Goal: Find specific page/section: Find specific page/section

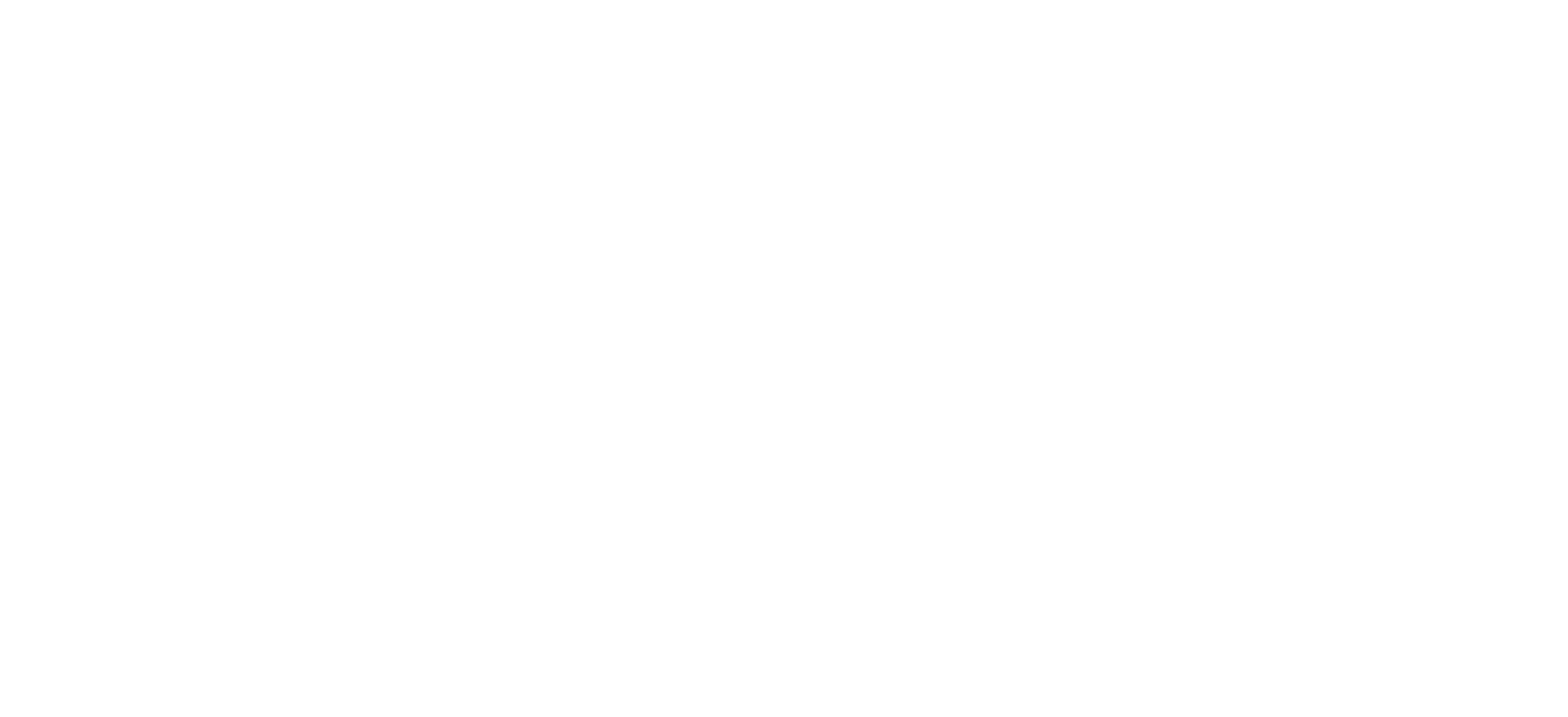
drag, startPoint x: 518, startPoint y: 241, endPoint x: 1192, endPoint y: 555, distance: 743.6
click at [1192, 7] on html at bounding box center [784, 3] width 1568 height 7
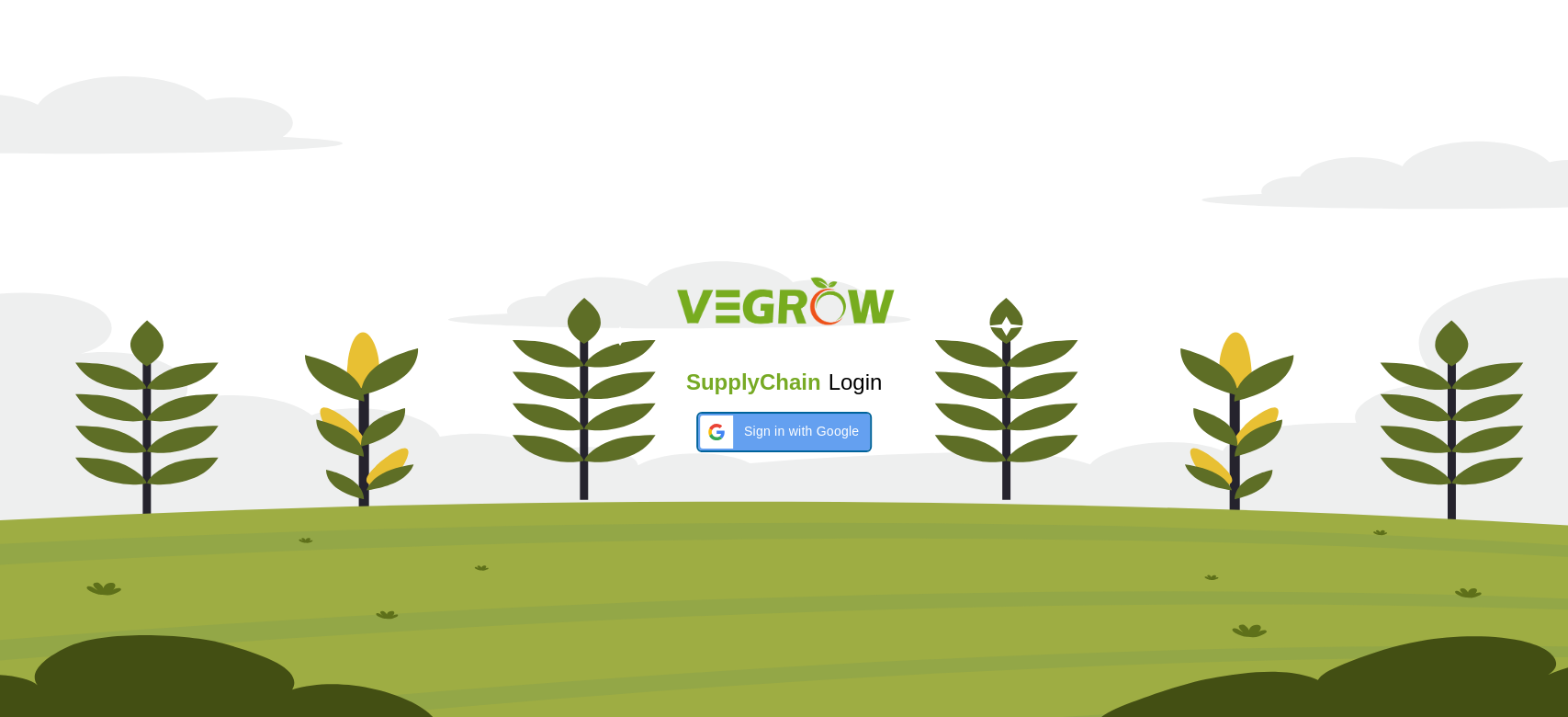
click at [822, 426] on span "Sign in with Google" at bounding box center [802, 430] width 115 height 19
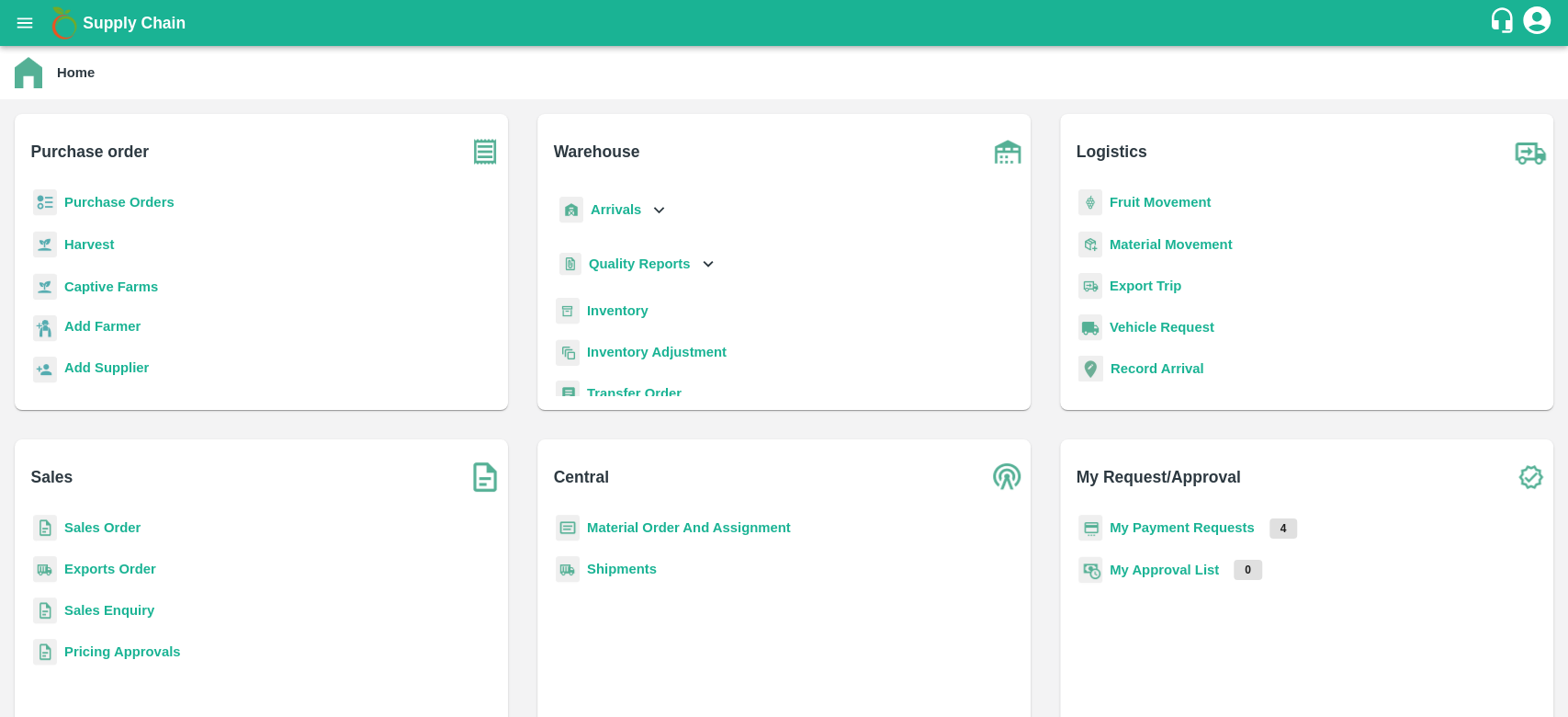
click at [1160, 529] on b "My Payment Requests" at bounding box center [1182, 528] width 145 height 15
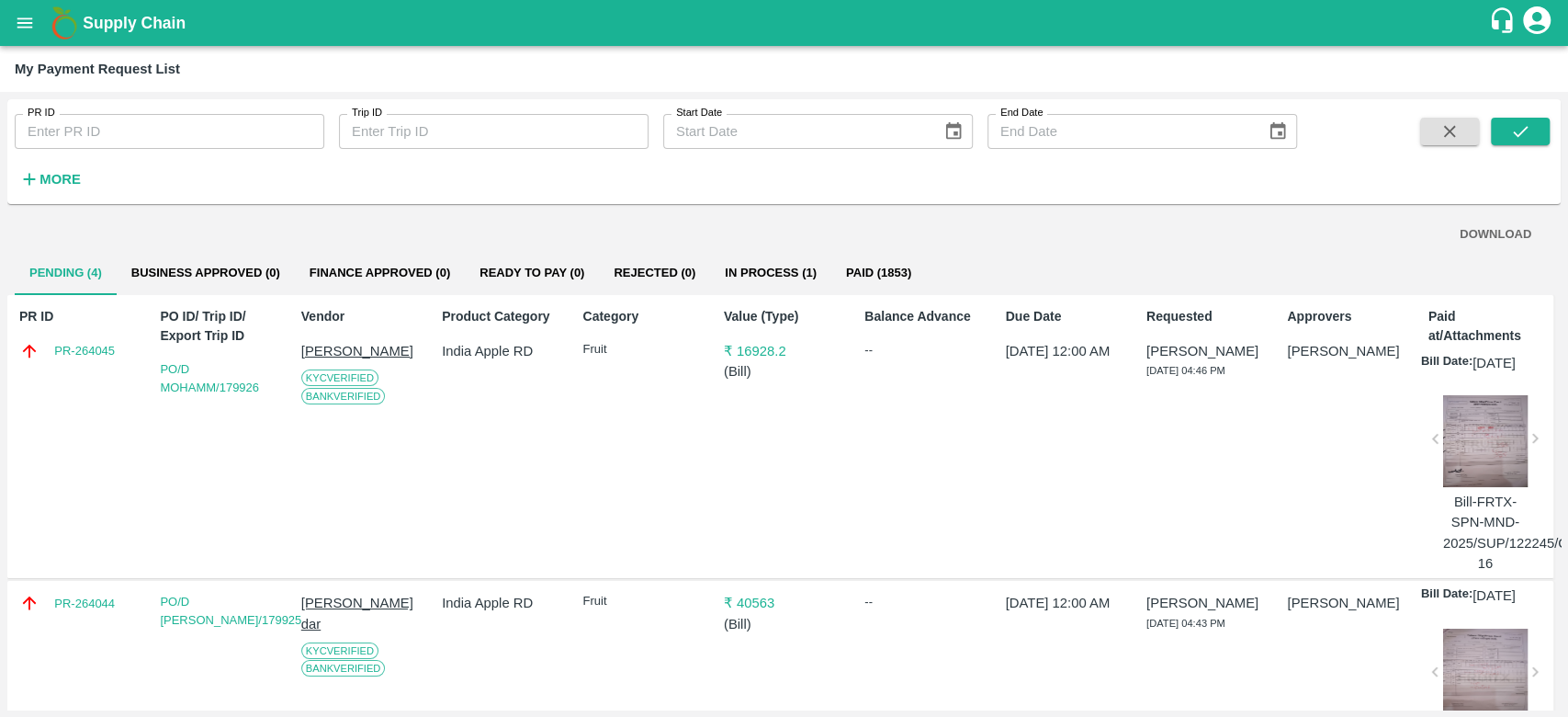
click at [1464, 429] on div at bounding box center [1485, 441] width 84 height 92
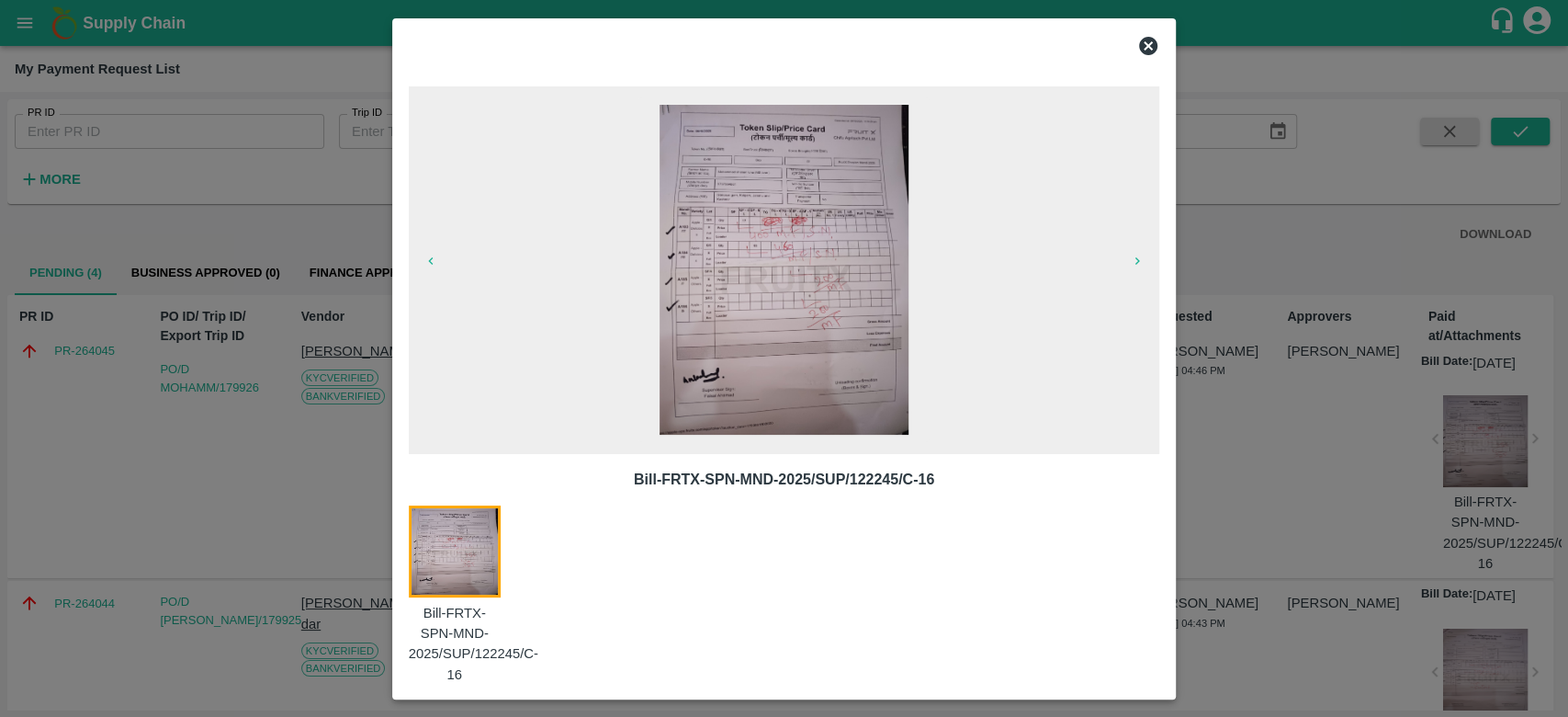
click at [1334, 403] on div at bounding box center [784, 358] width 1568 height 717
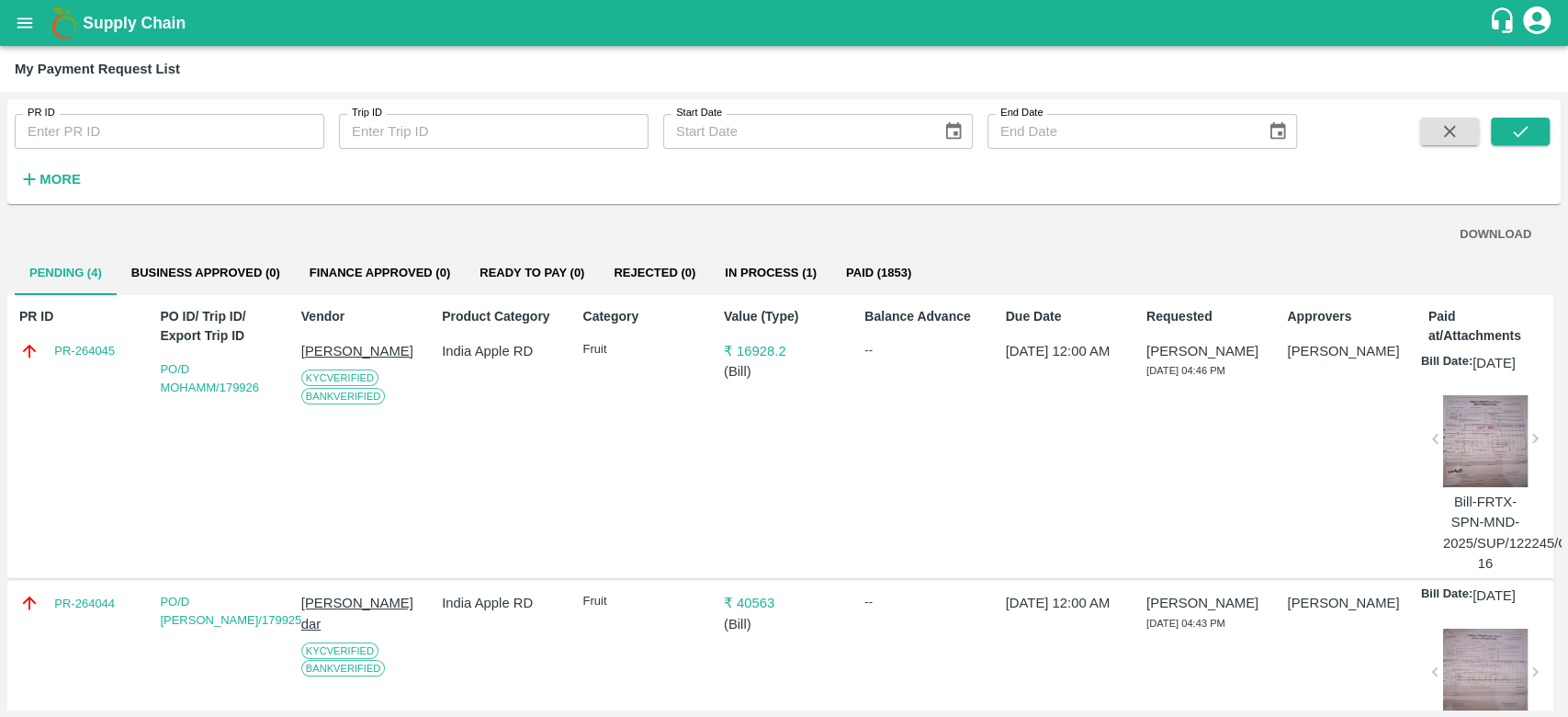
click at [1476, 477] on div at bounding box center [1485, 441] width 84 height 92
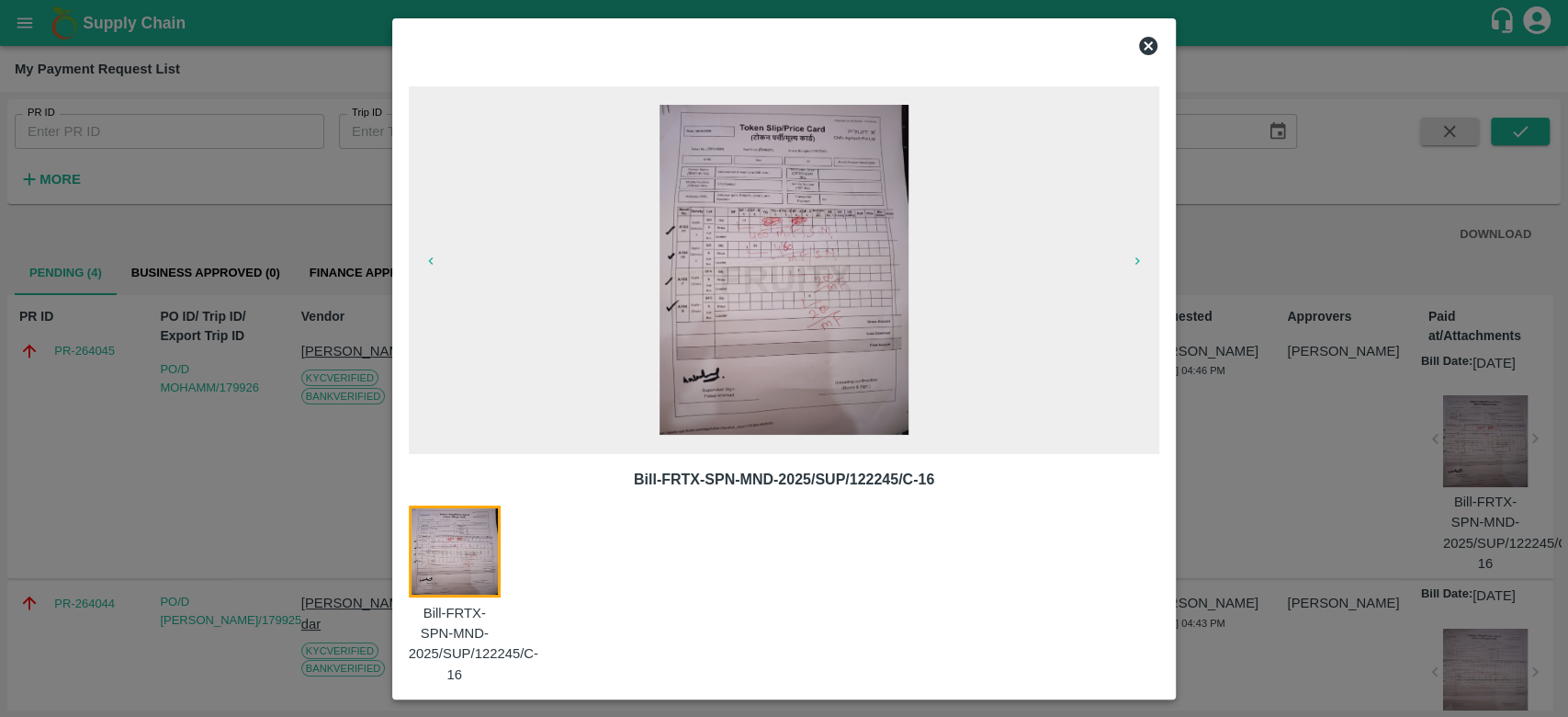
click at [1149, 46] on icon at bounding box center [1148, 46] width 22 height 22
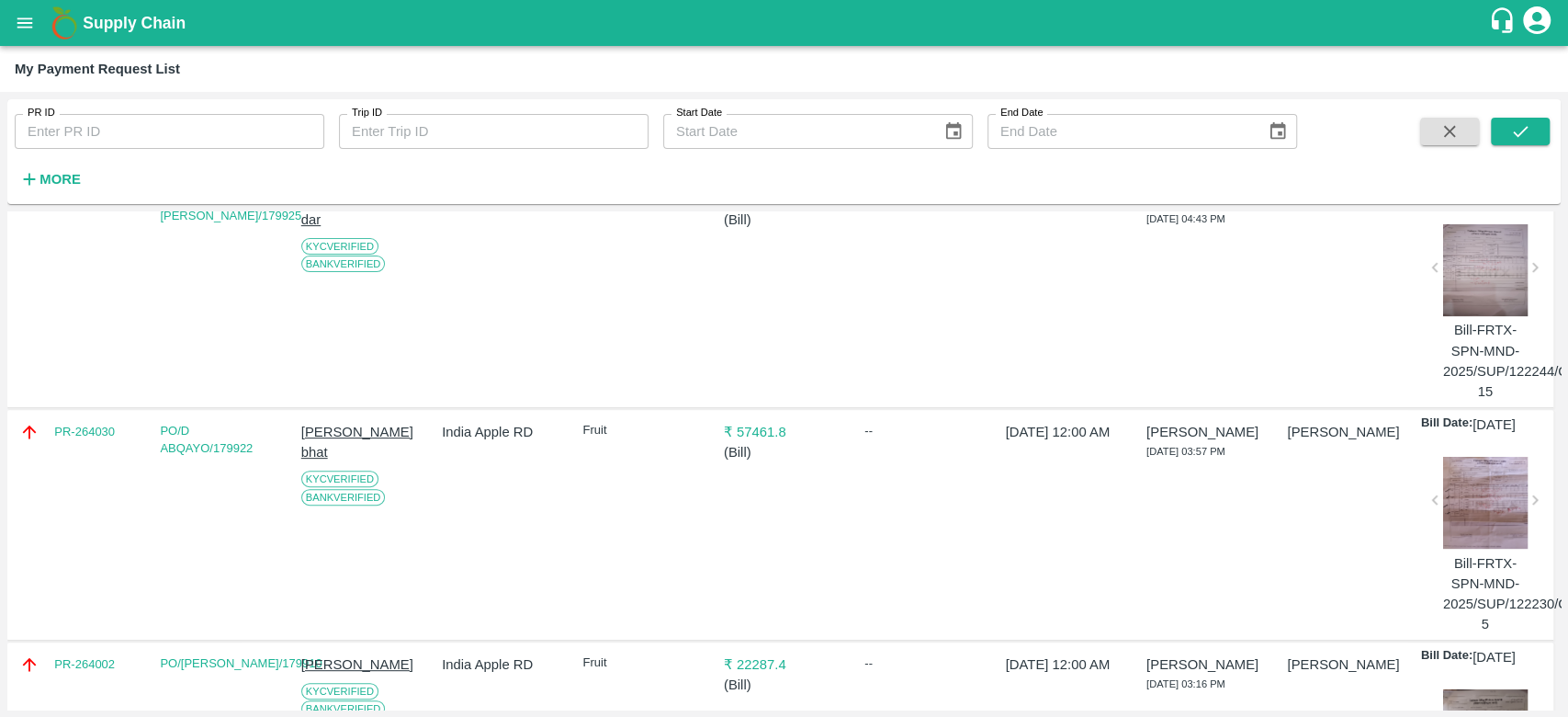
scroll to position [619, 0]
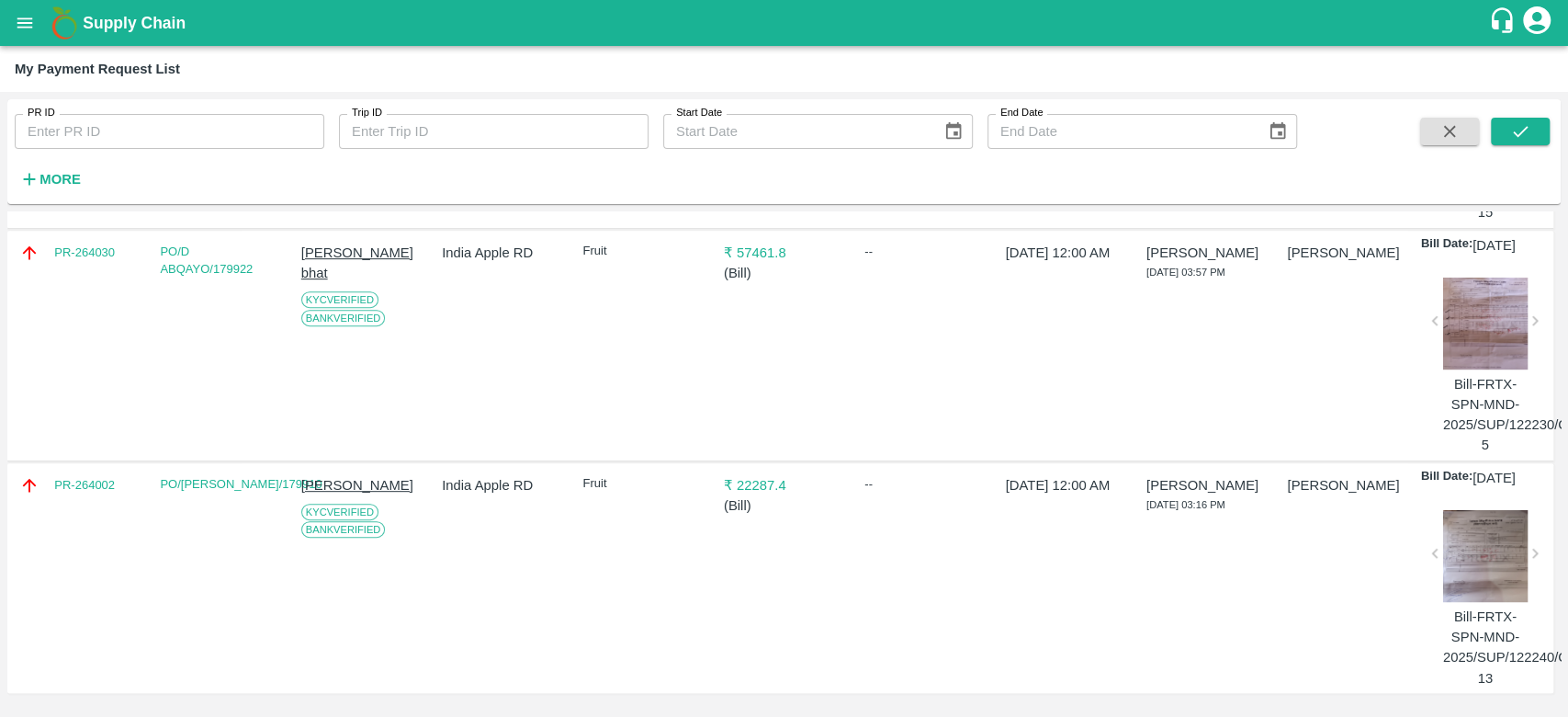
click at [1468, 559] on div at bounding box center [1485, 555] width 84 height 92
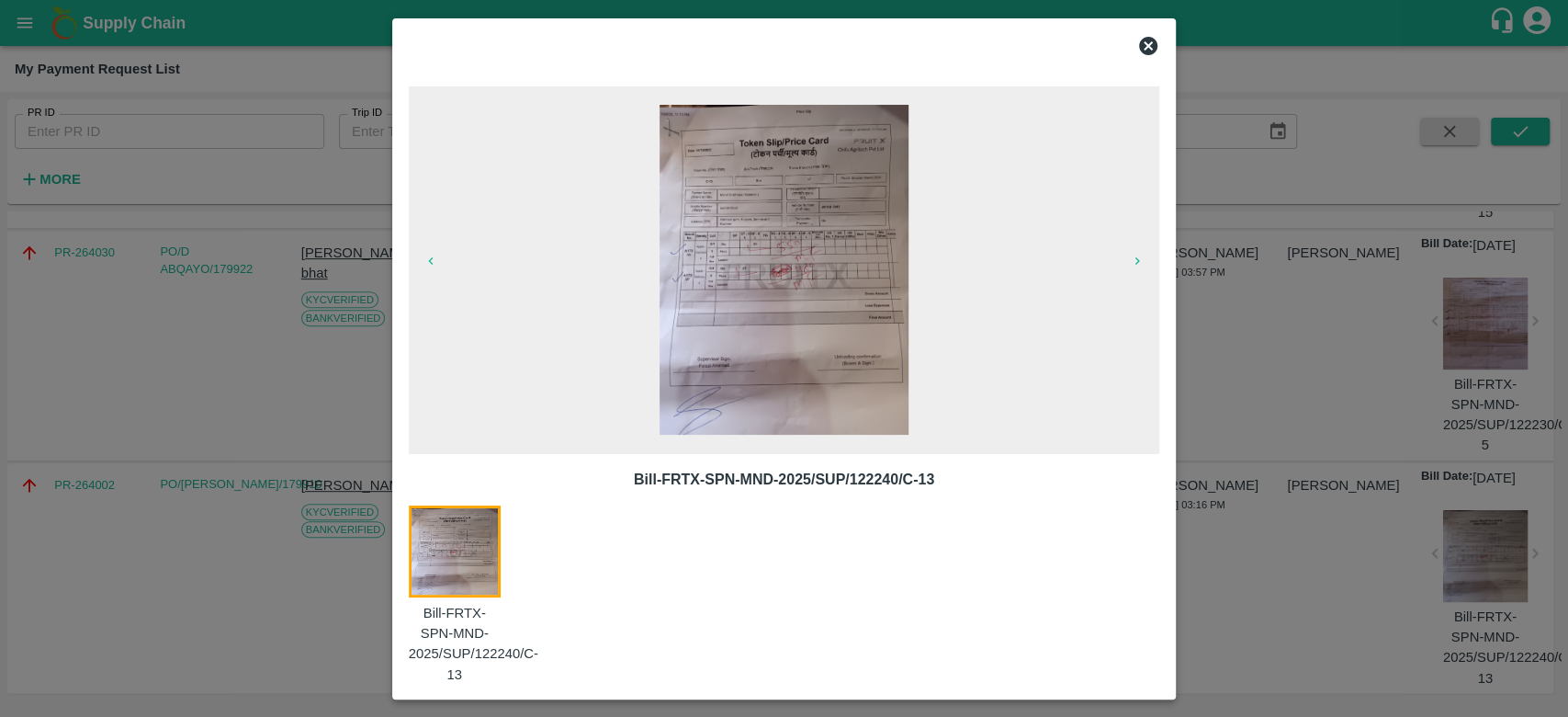
click at [1142, 42] on icon at bounding box center [1148, 46] width 19 height 19
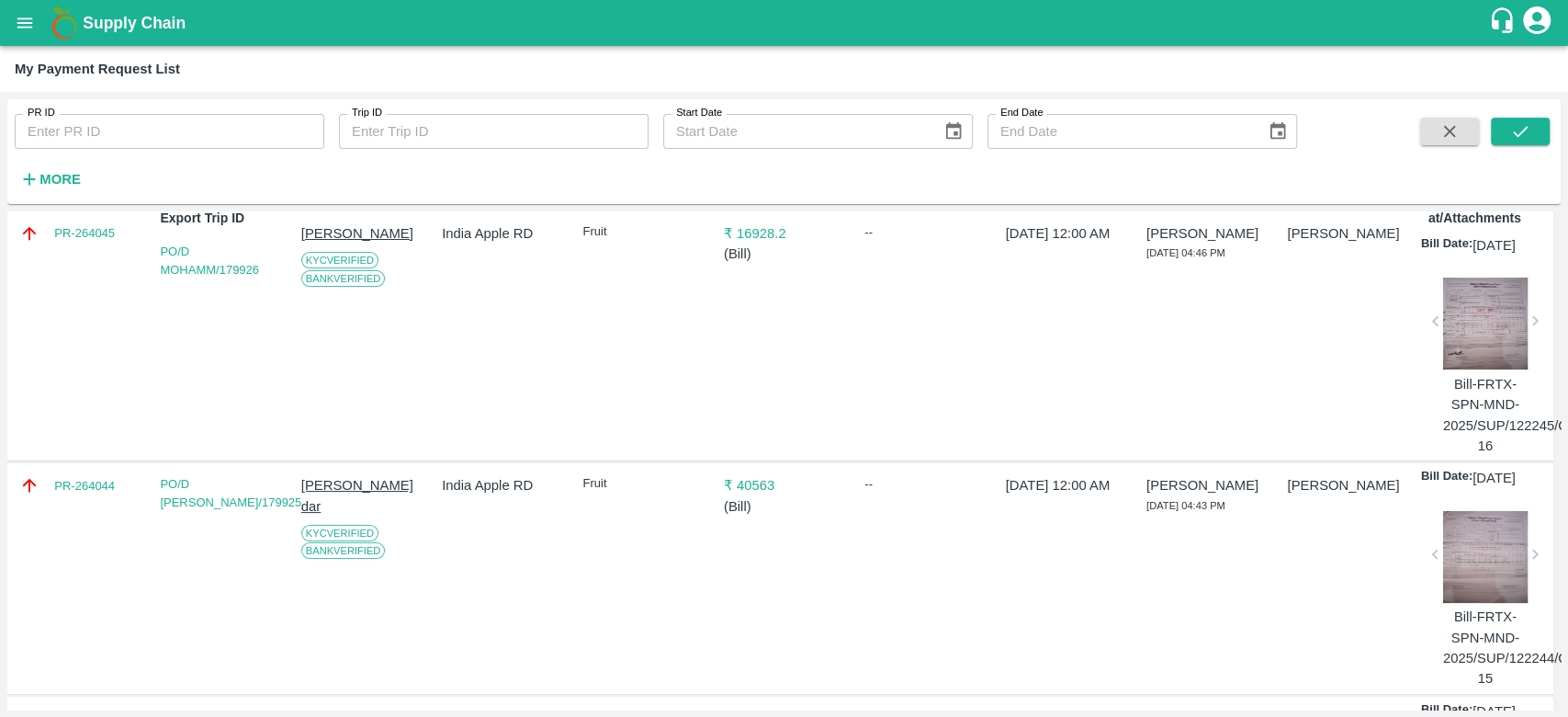
scroll to position [0, 0]
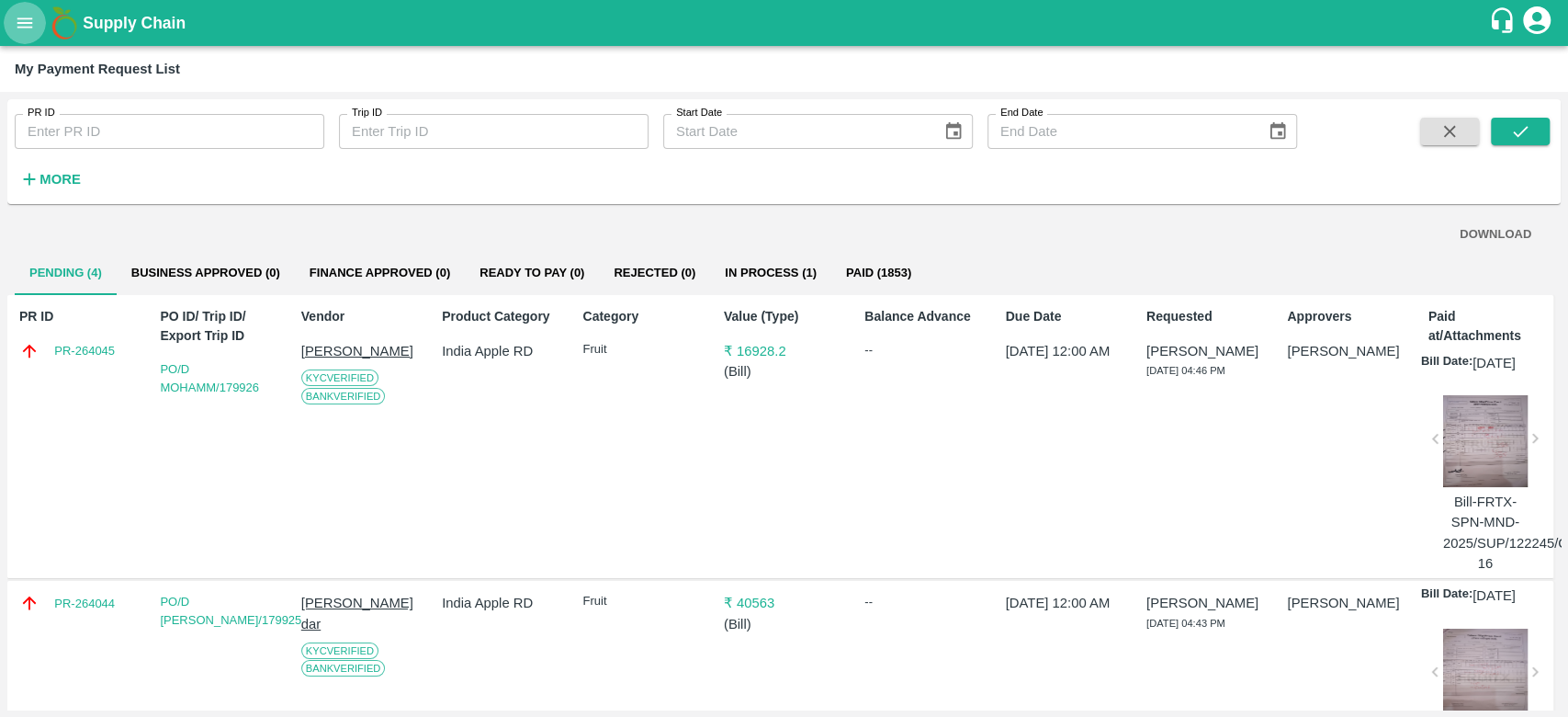
click at [27, 22] on icon "open drawer" at bounding box center [26, 23] width 16 height 10
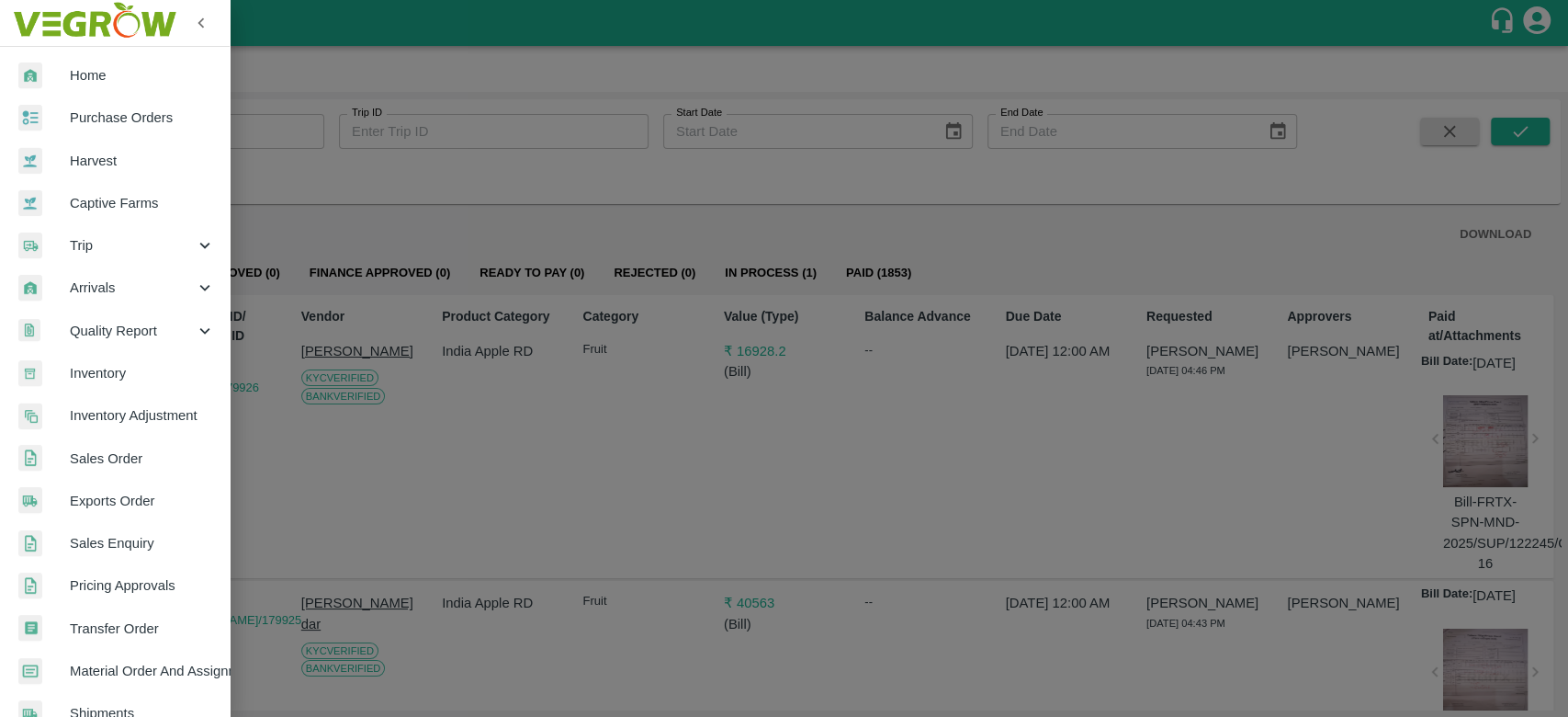
click at [440, 529] on div at bounding box center [784, 358] width 1568 height 717
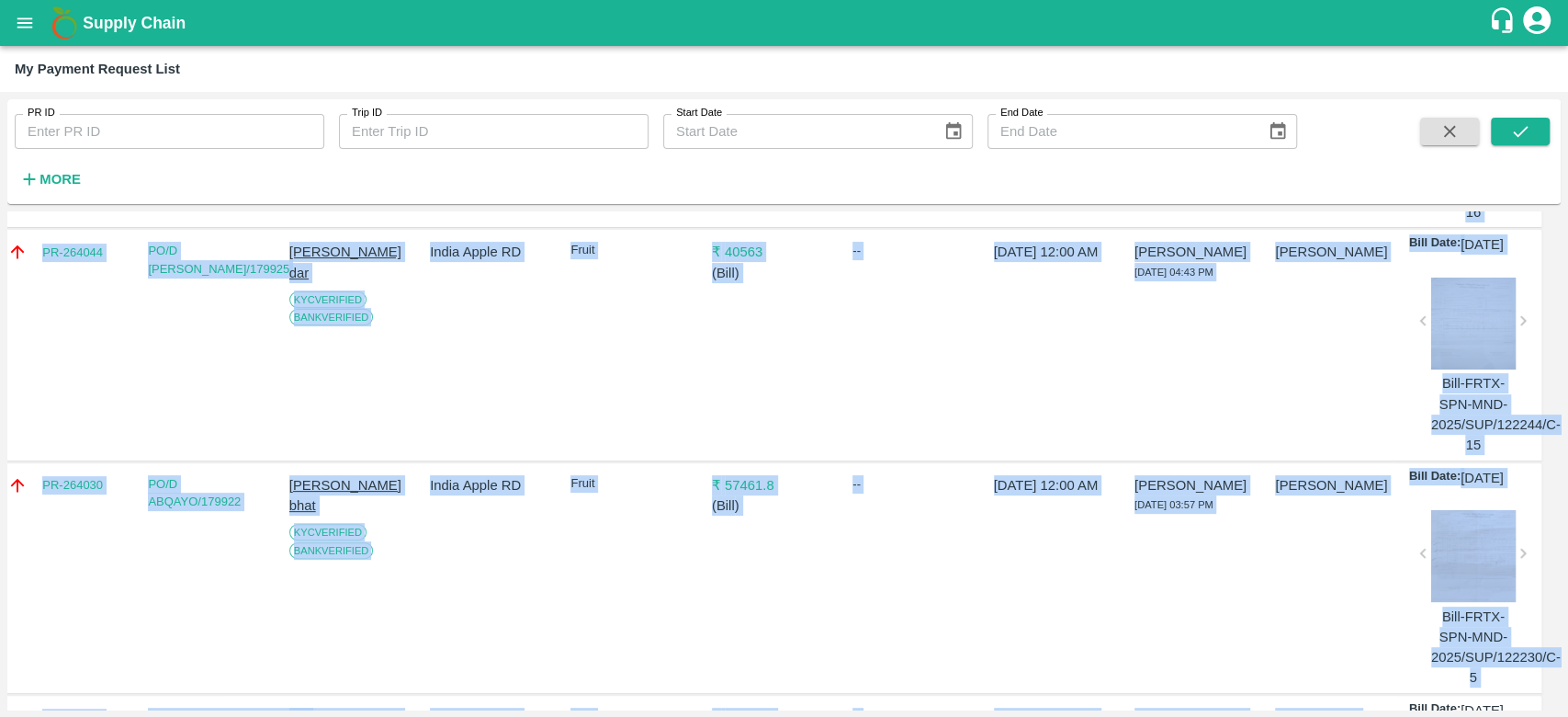
scroll to position [619, 12]
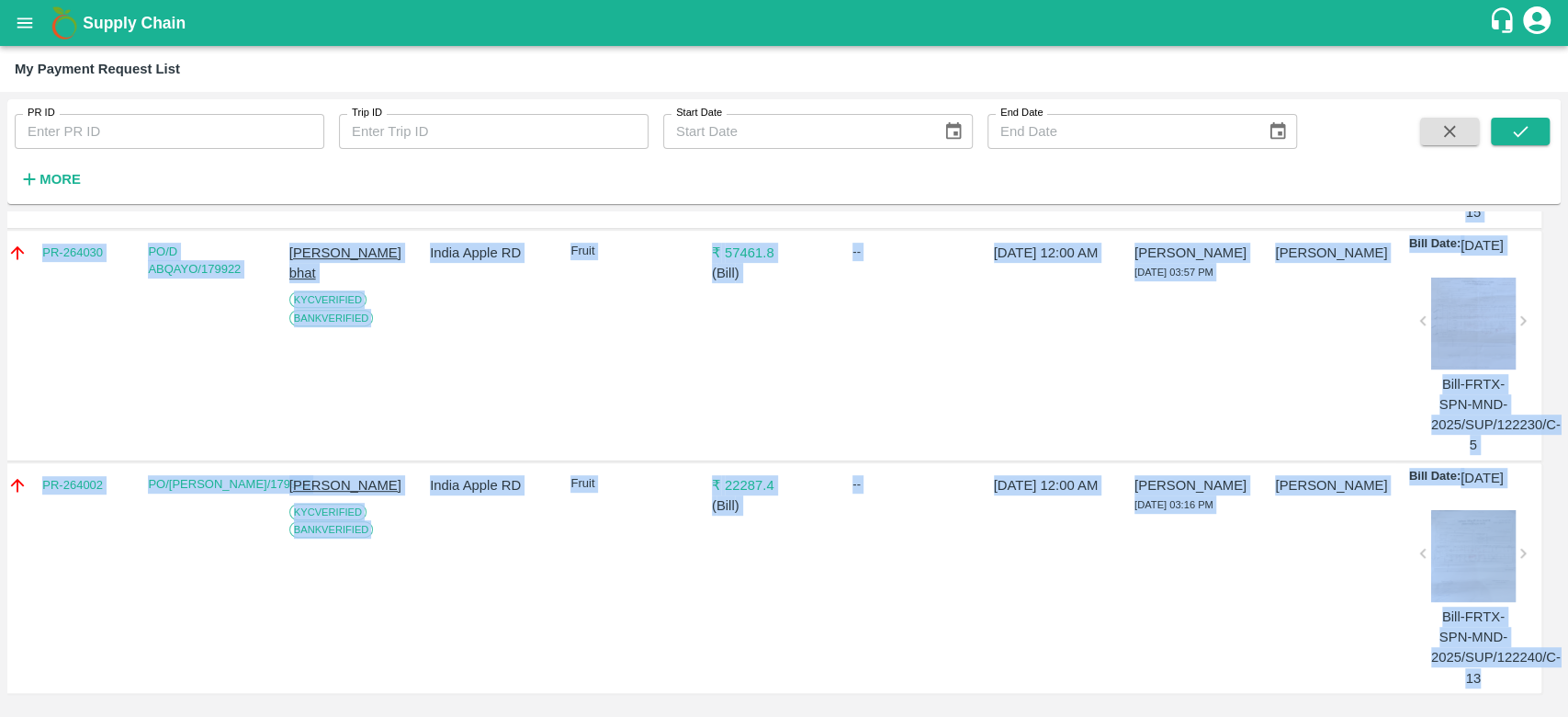
drag, startPoint x: 19, startPoint y: 318, endPoint x: 1566, endPoint y: 775, distance: 1613.1
click at [1566, 716] on html "Supply Chain My Payment Request List PR ID PR ID Trip ID Trip ID Start Date Sta…" at bounding box center [784, 358] width 1568 height 717
click at [972, 620] on div "PR-264002 PO/D MOHDSH/179910 Mohd Shafi lone KYC Verified Bank Verified India A…" at bounding box center [768, 578] width 1546 height 230
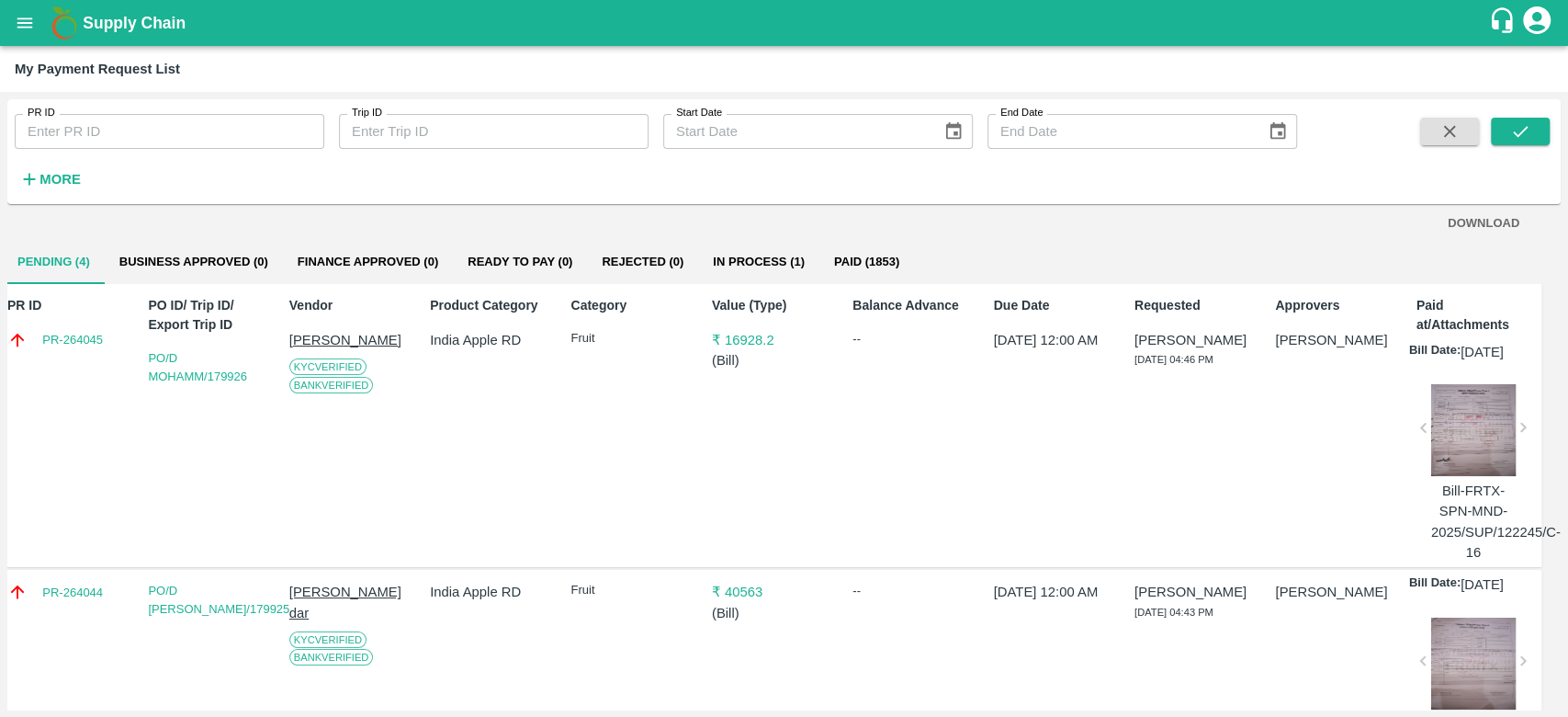
scroll to position [0, 12]
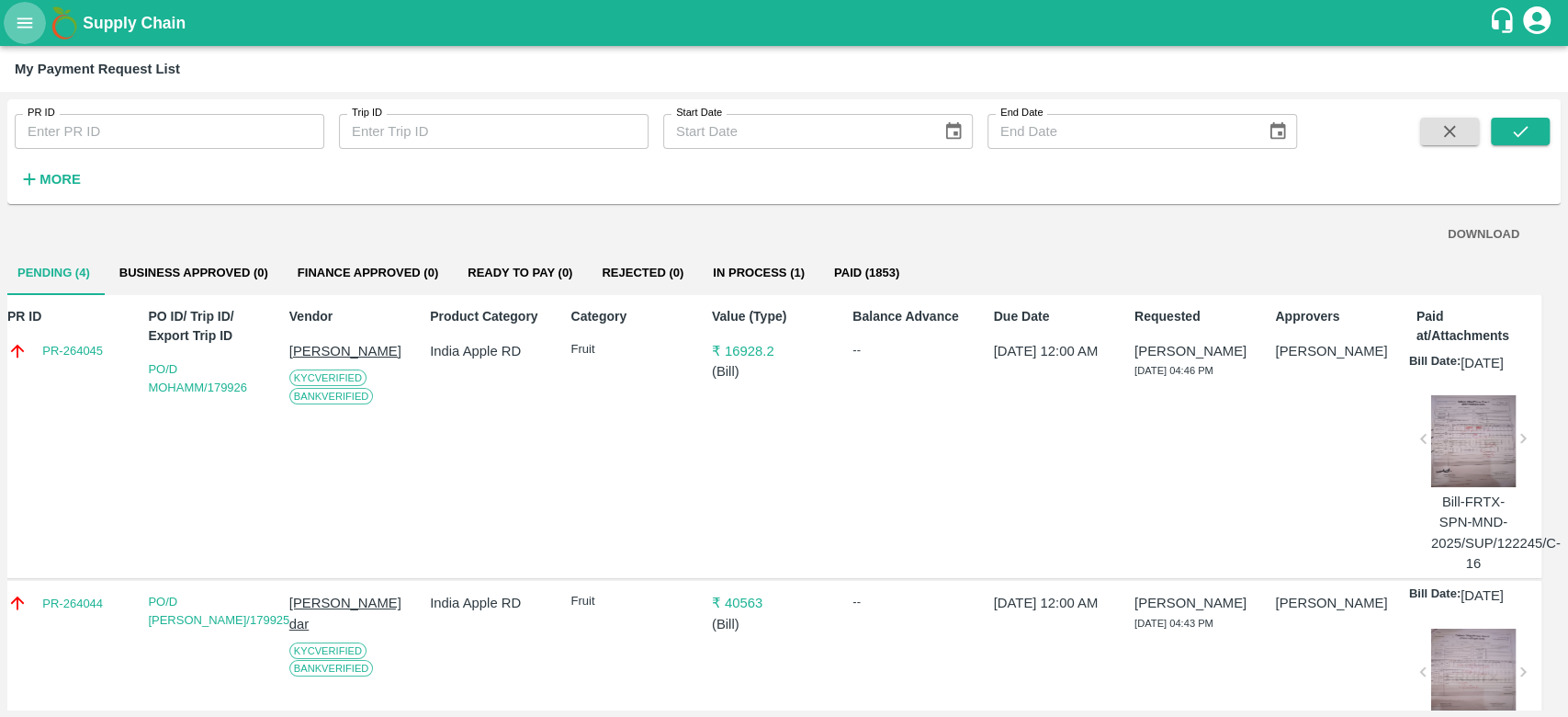
click at [33, 21] on icon "open drawer" at bounding box center [25, 23] width 20 height 20
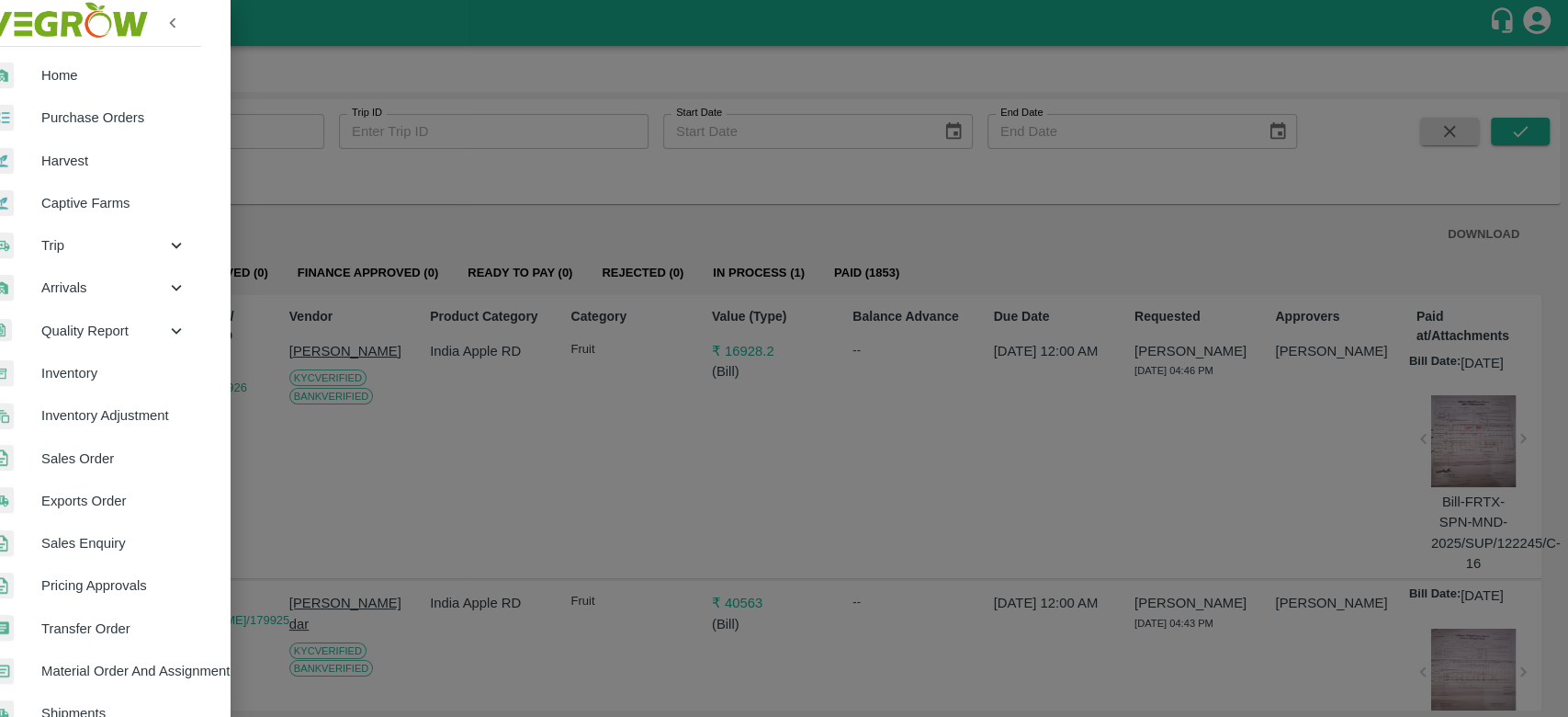
scroll to position [0, 0]
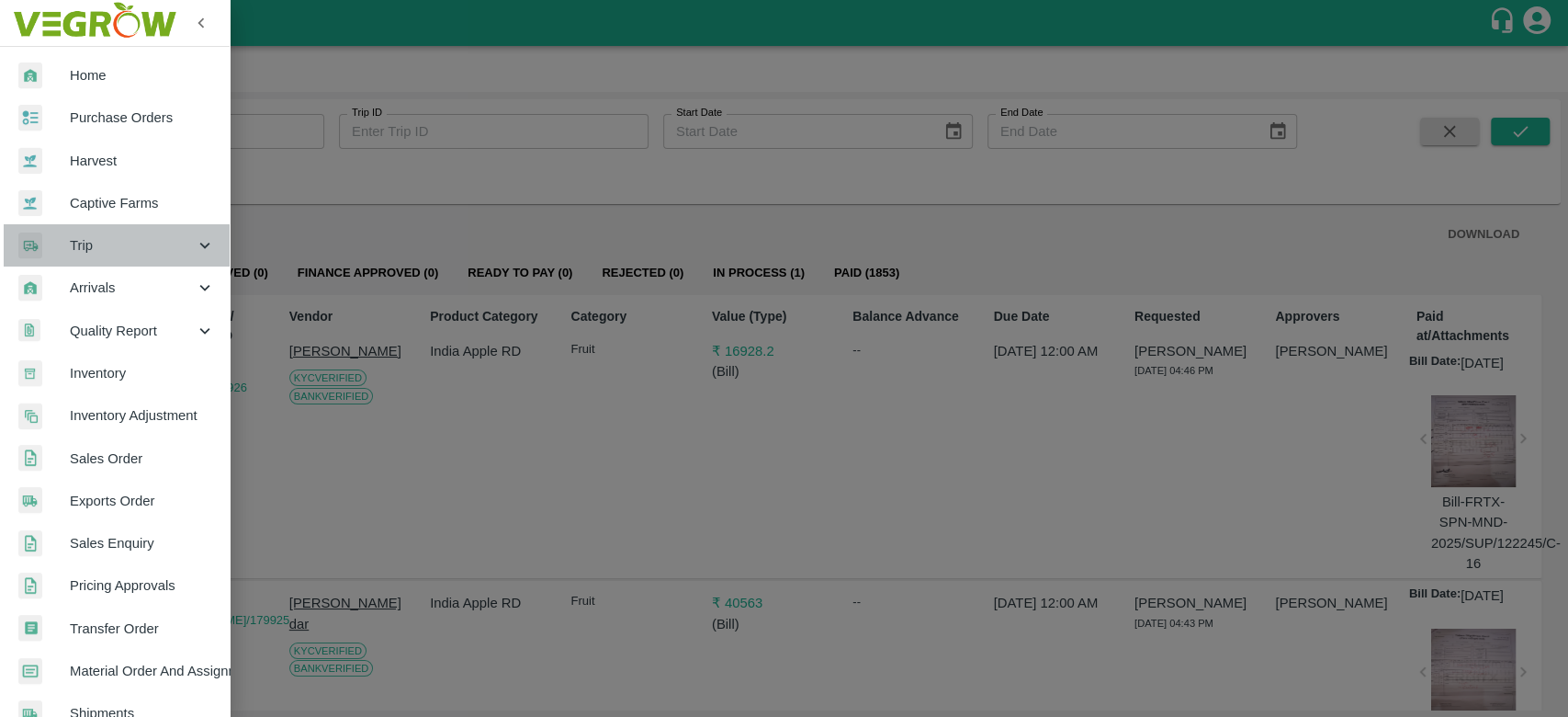
click at [140, 235] on span "Trip" at bounding box center [132, 245] width 125 height 20
click at [202, 245] on icon at bounding box center [204, 246] width 10 height 6
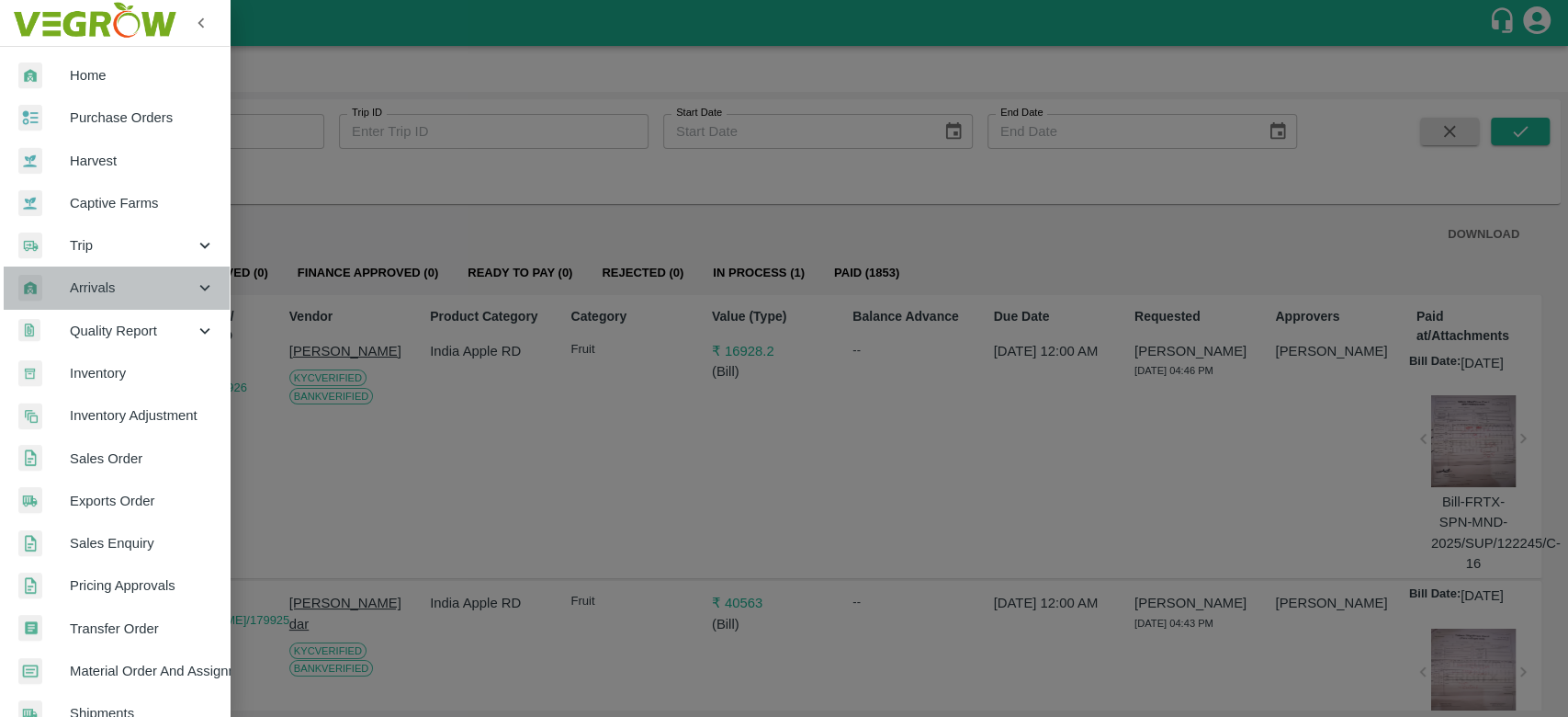
click at [187, 283] on span "Arrivals" at bounding box center [132, 288] width 125 height 20
click at [507, 543] on div at bounding box center [784, 358] width 1568 height 717
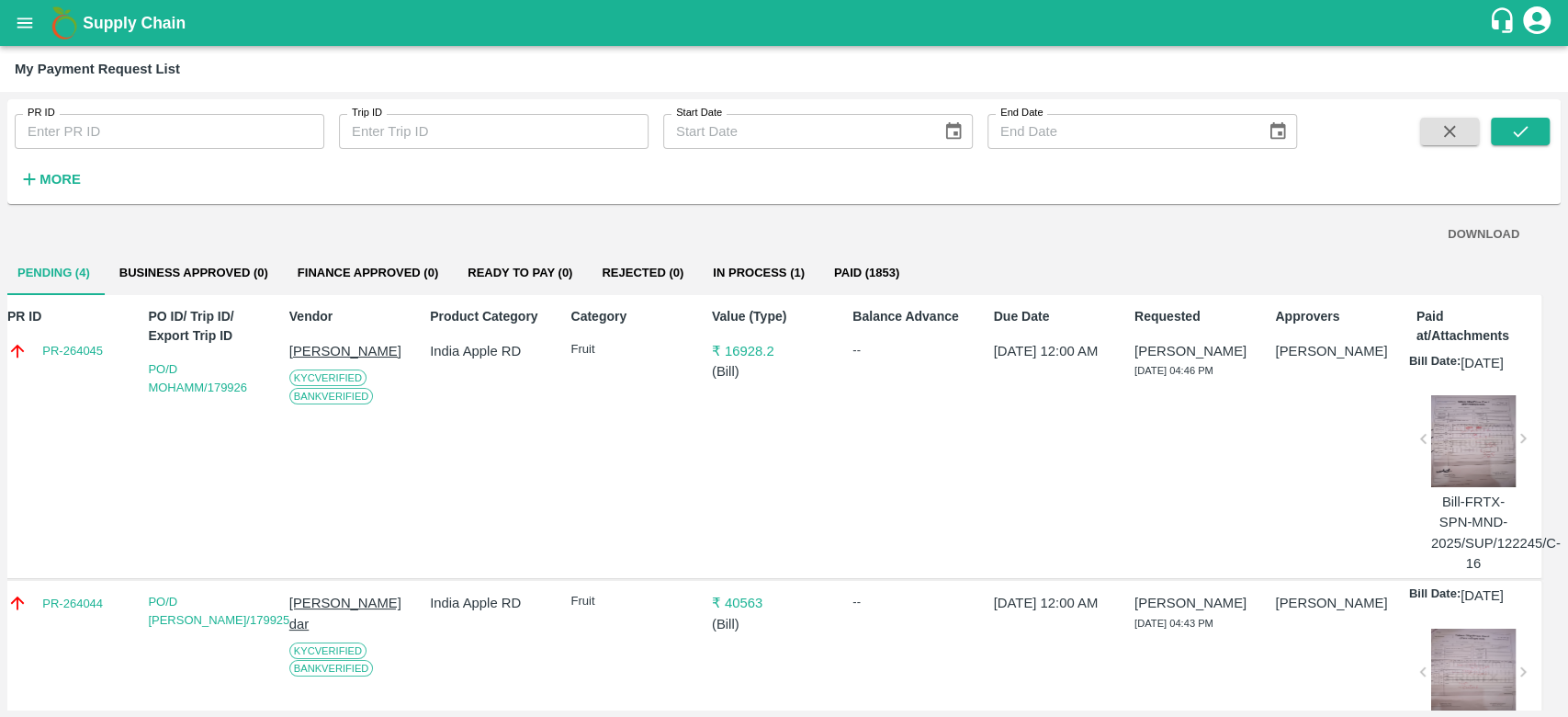
click at [1540, 11] on icon "account of current user" at bounding box center [1537, 20] width 28 height 28
click at [1147, 236] on div at bounding box center [784, 358] width 1568 height 717
